Goal: Information Seeking & Learning: Learn about a topic

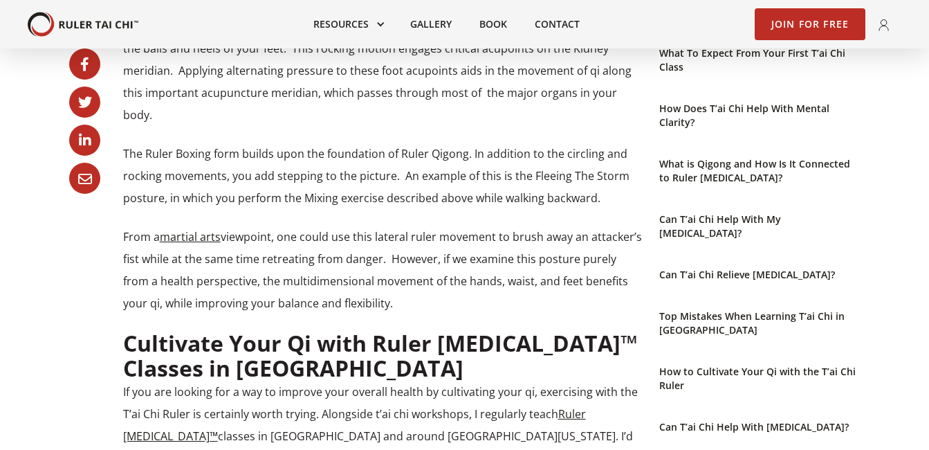
scroll to position [1454, 0]
click at [690, 308] on link "Top Mistakes When Learning T’ai Chi in [GEOGRAPHIC_DATA]" at bounding box center [759, 322] width 201 height 28
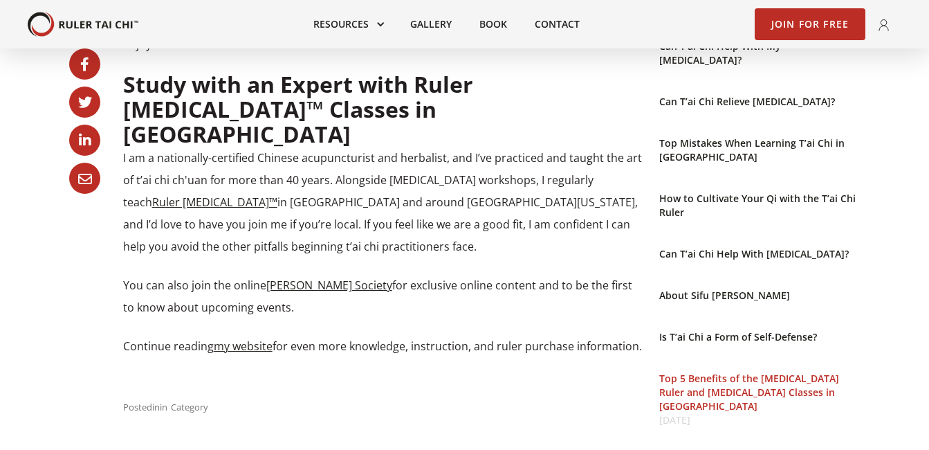
scroll to position [2321, 0]
click at [728, 371] on link "Top 5 Benefits of the [MEDICAL_DATA] Ruler and [MEDICAL_DATA] Classes in [GEOGR…" at bounding box center [759, 391] width 201 height 41
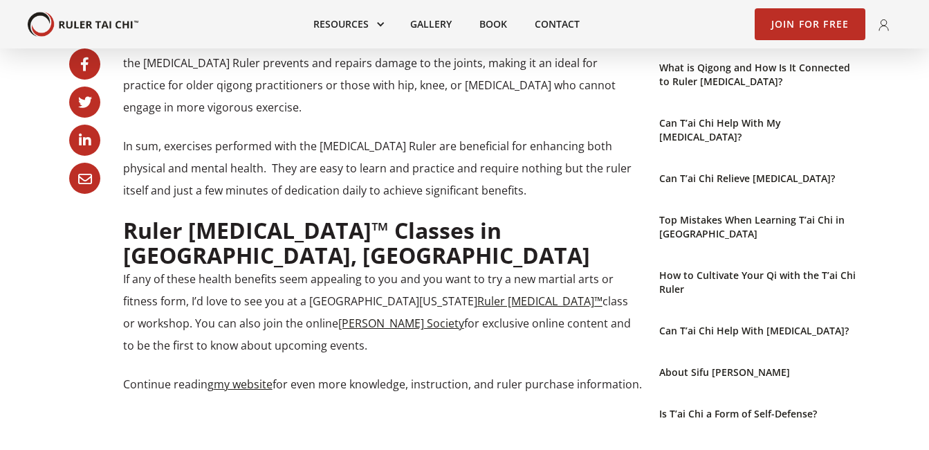
scroll to position [1696, 0]
